Goal: Navigation & Orientation: Find specific page/section

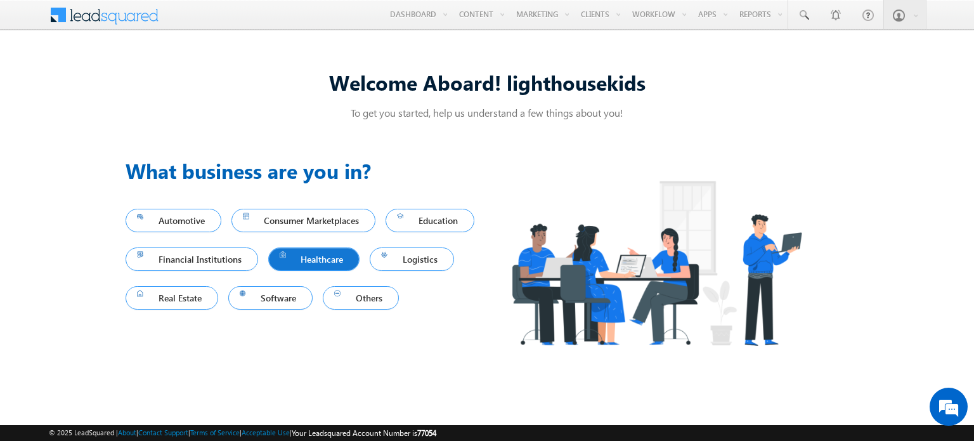
click at [349, 254] on span "Healthcare" at bounding box center [314, 259] width 69 height 17
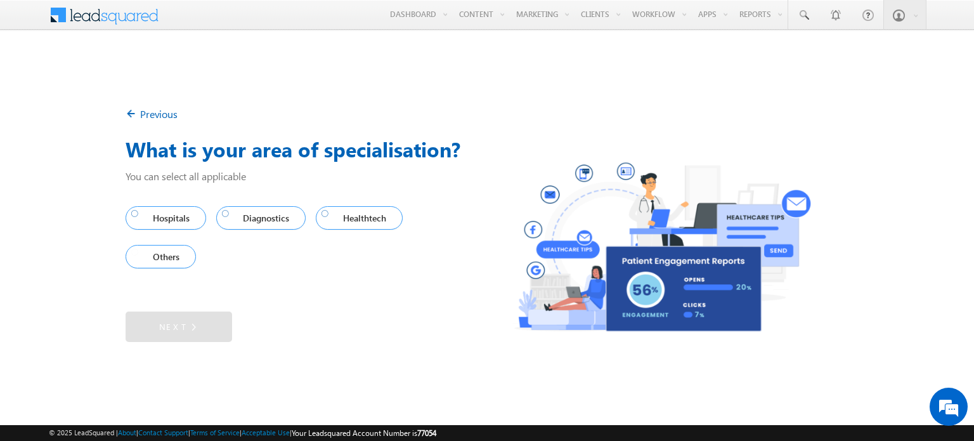
click at [162, 262] on span "Others" at bounding box center [157, 256] width 53 height 17
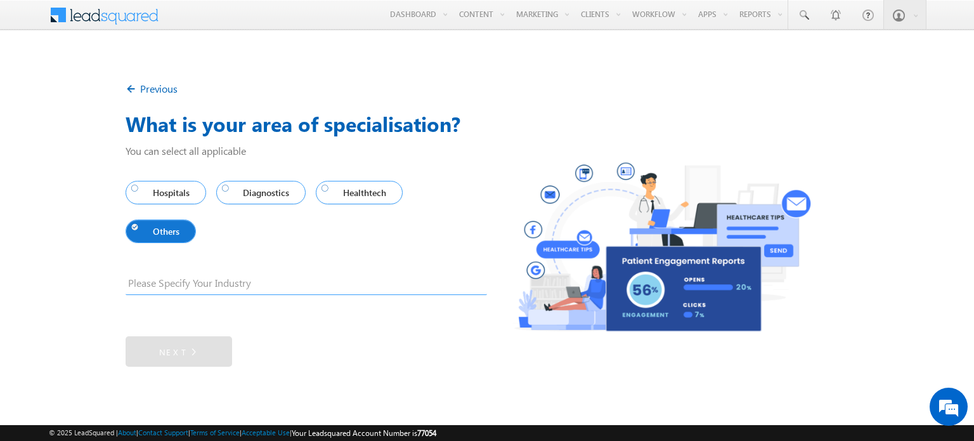
click at [174, 283] on input "text" at bounding box center [307, 285] width 362 height 19
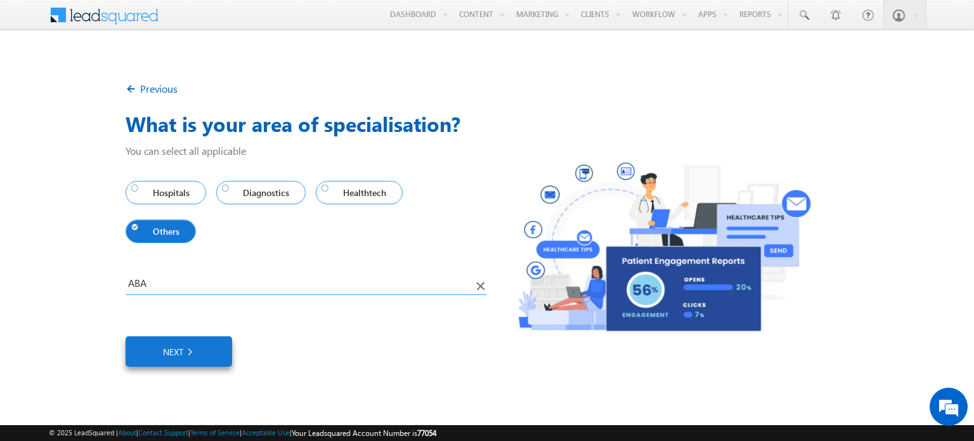
type input "ABA"
click at [172, 355] on link "Next" at bounding box center [179, 351] width 107 height 30
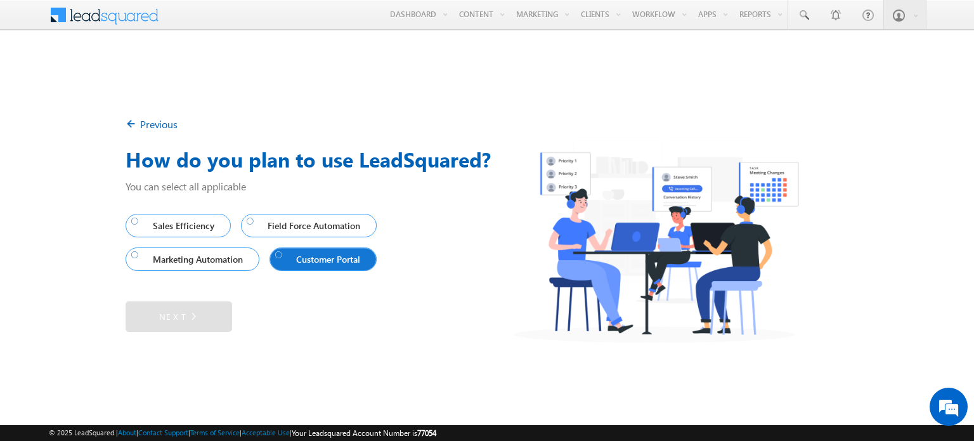
click at [305, 253] on span "Customer Portal" at bounding box center [320, 259] width 91 height 17
click at [155, 324] on link "Next" at bounding box center [179, 316] width 107 height 30
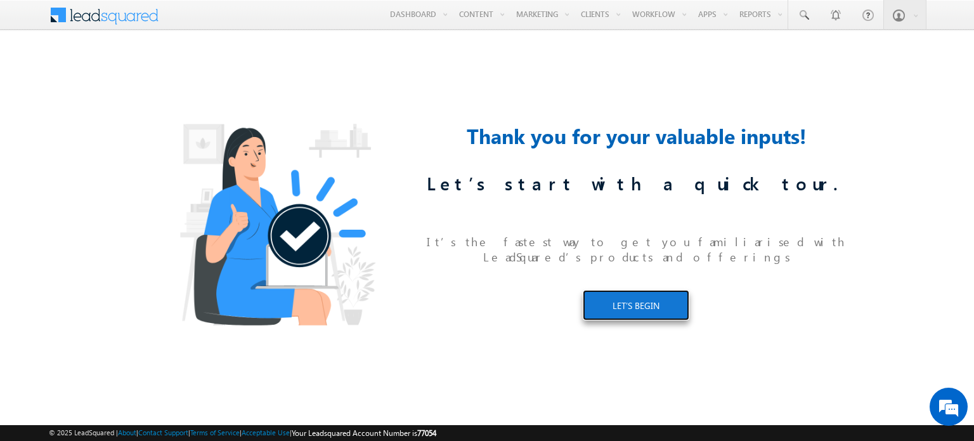
click at [617, 300] on link "LET’S BEGIN" at bounding box center [636, 305] width 107 height 30
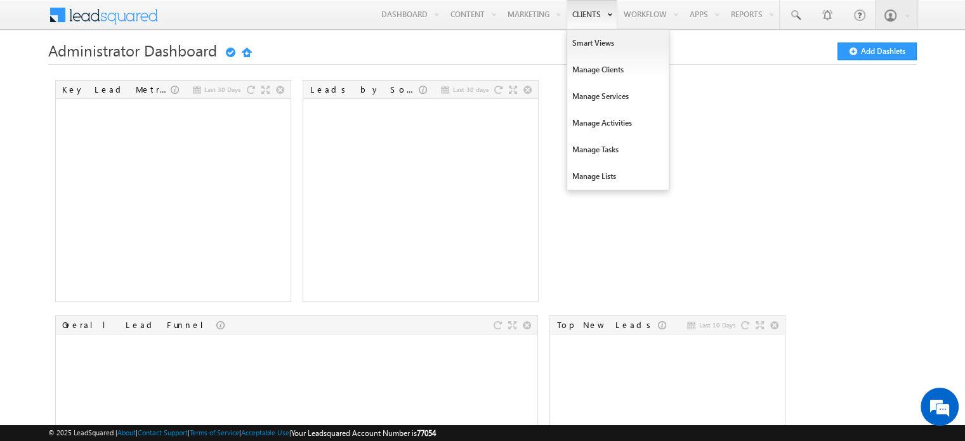
click at [581, 10] on link "Clients" at bounding box center [592, 14] width 51 height 29
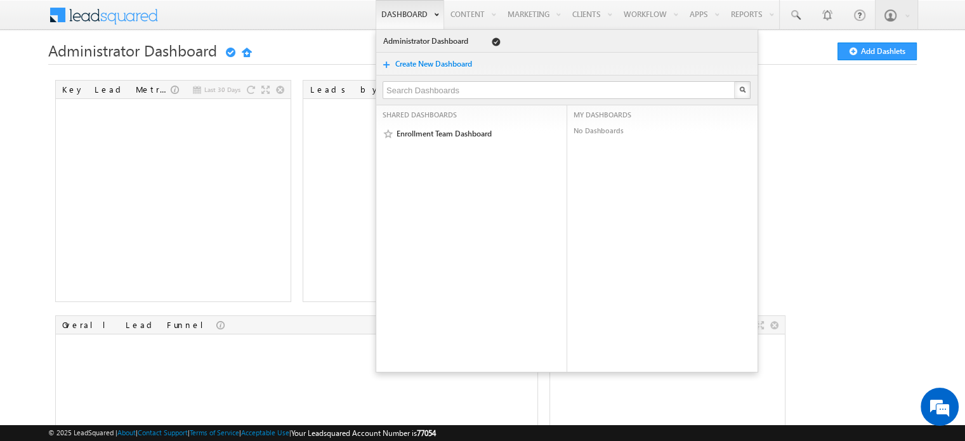
click at [410, 15] on link "Dashboard" at bounding box center [410, 14] width 69 height 29
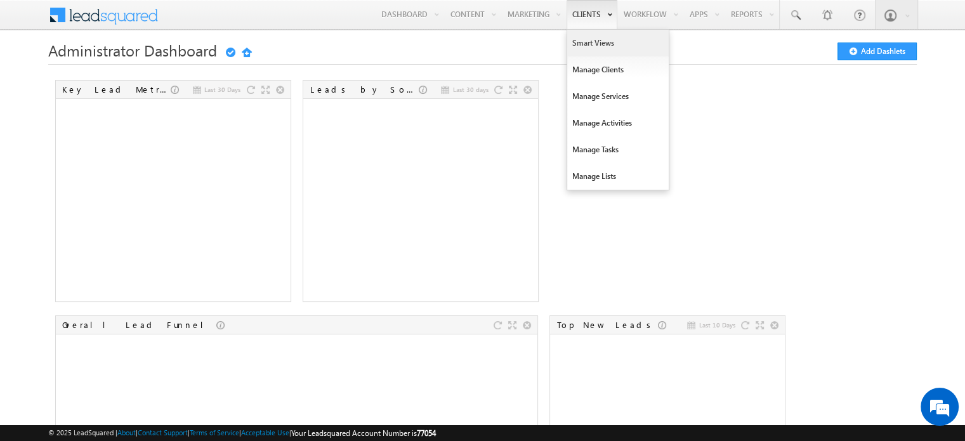
click at [605, 45] on link "Smart Views" at bounding box center [618, 43] width 102 height 27
